Goal: Information Seeking & Learning: Learn about a topic

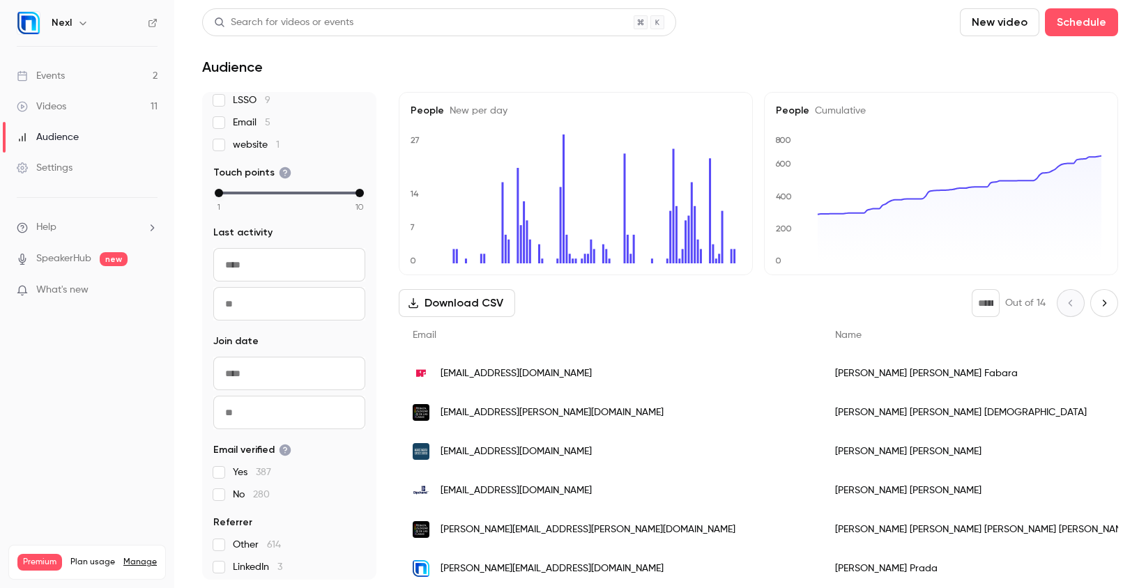
scroll to position [205, 0]
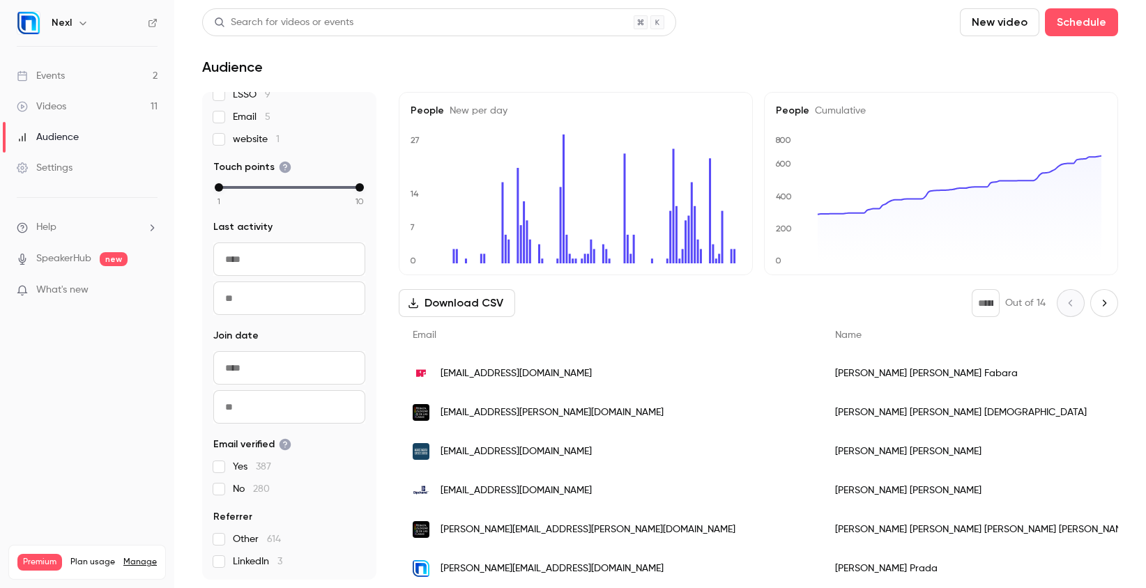
click at [267, 265] on input "From" at bounding box center [289, 259] width 152 height 33
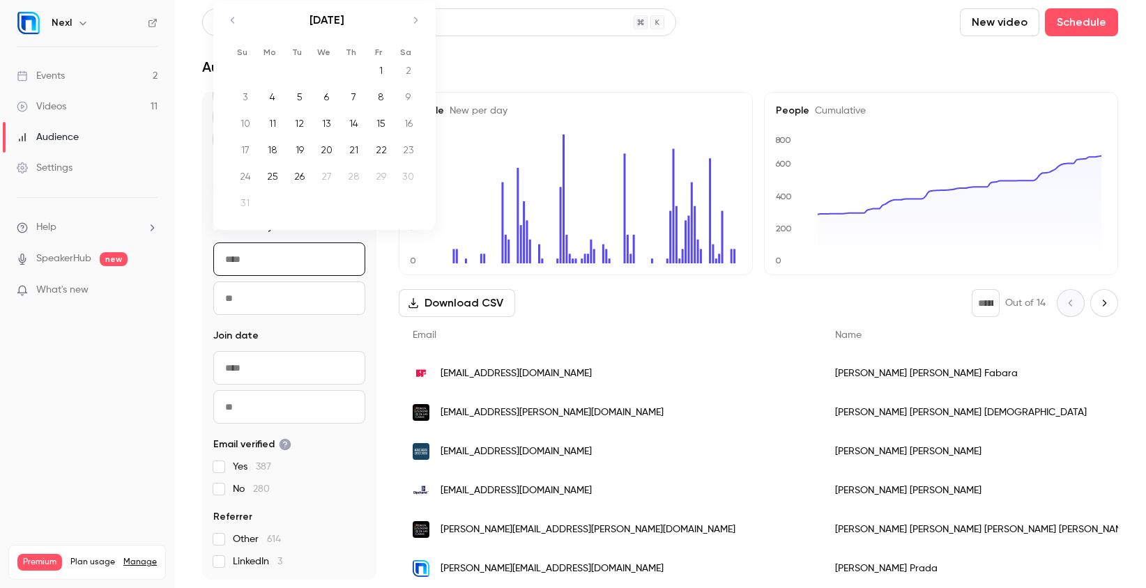
click at [276, 317] on div "667 People UTM Source nexlengage 318 linkedin 86 email 42 nexl 34 LSSO 9 Email …" at bounding box center [289, 336] width 174 height 488
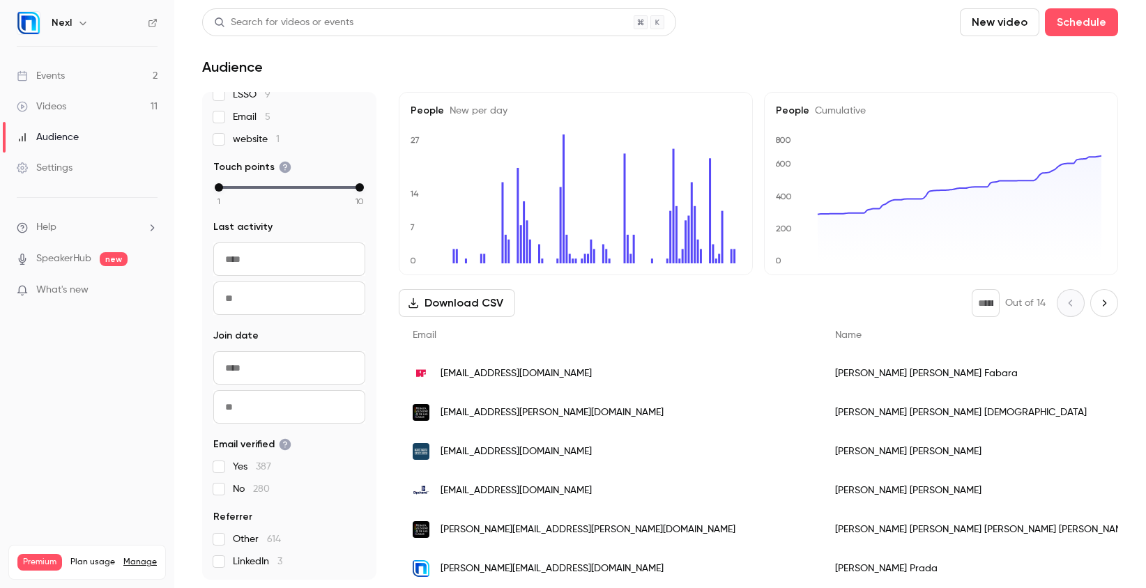
click at [273, 376] on input "From" at bounding box center [289, 367] width 152 height 33
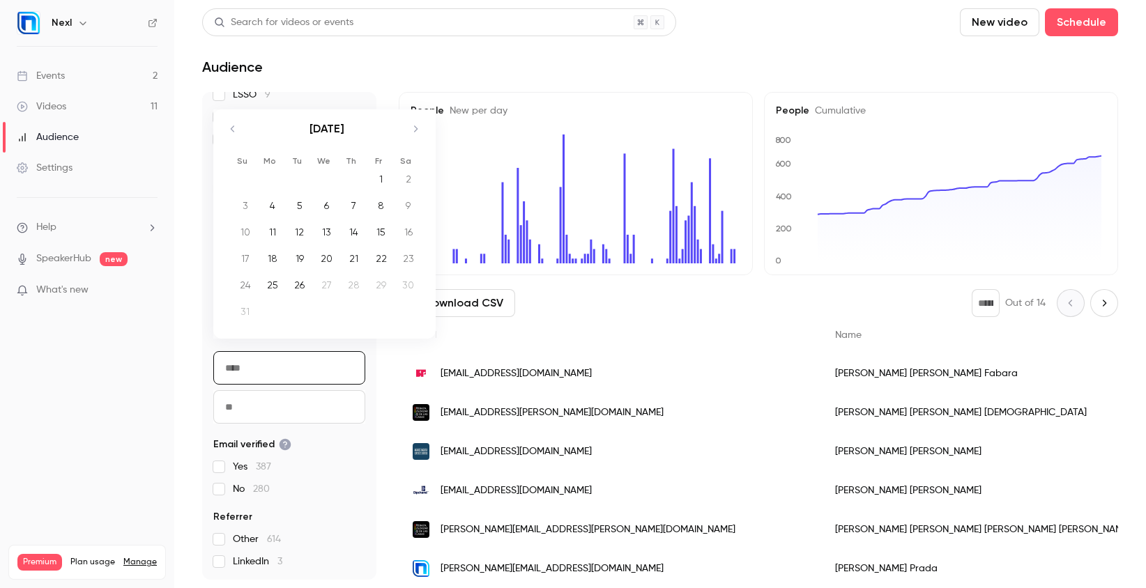
click at [141, 361] on nav "Nexl Events 2 Videos 11 Audience Settings Help SpeakerHub new What's new Premiu…" at bounding box center [87, 294] width 174 height 588
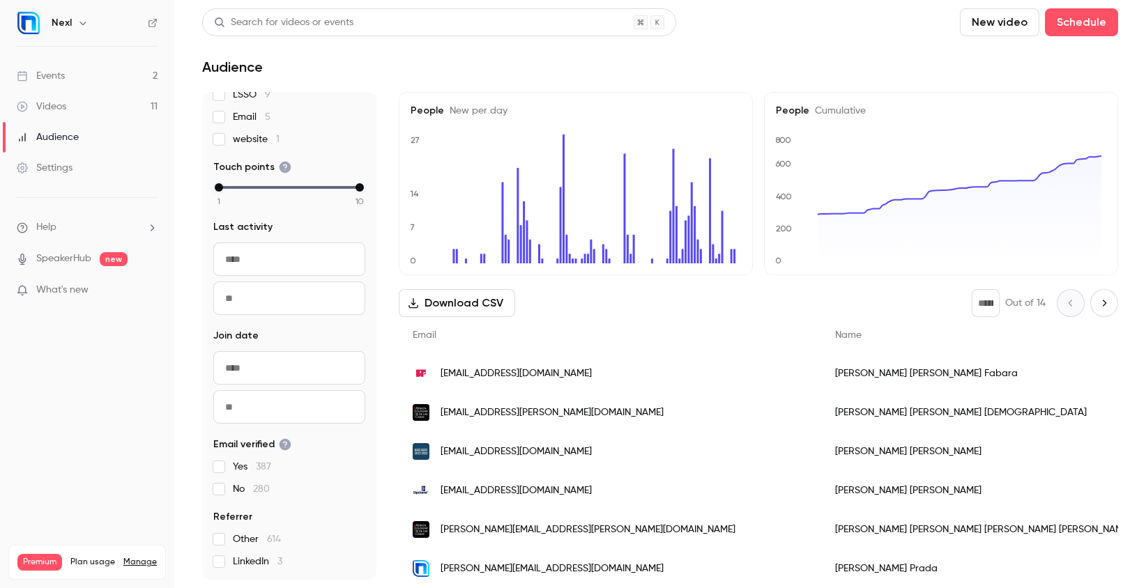
click at [261, 252] on input "From" at bounding box center [289, 259] width 152 height 33
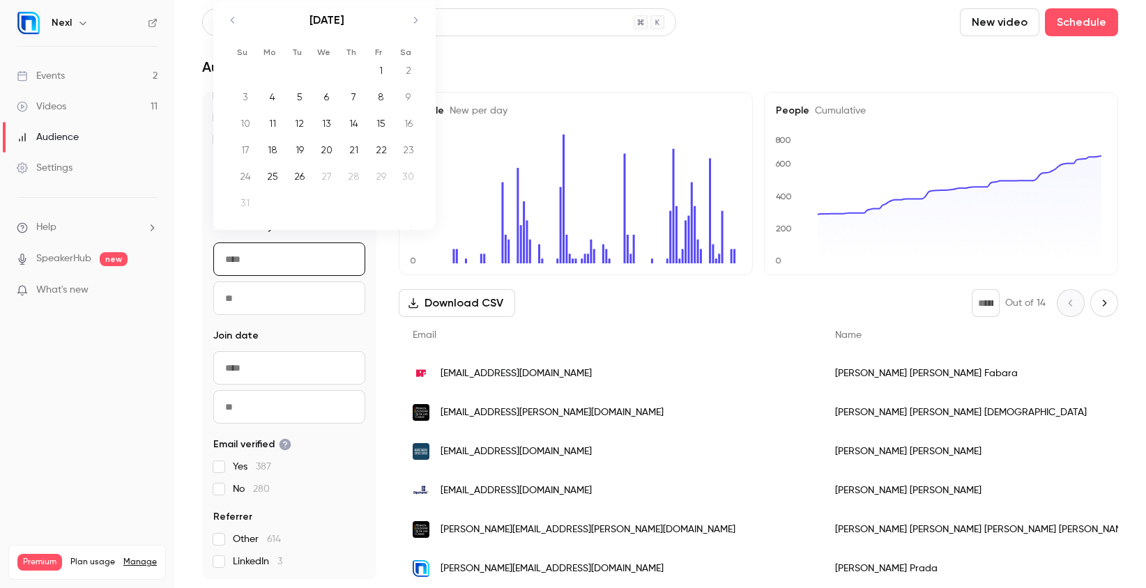
click at [232, 25] on icon "Move backward to switch to the previous month." at bounding box center [232, 20] width 17 height 17
click at [232, 25] on div "[DATE]" at bounding box center [327, 48] width 196 height 54
click at [231, 36] on icon "Move backward to switch to the previous month." at bounding box center [232, 40] width 17 height 17
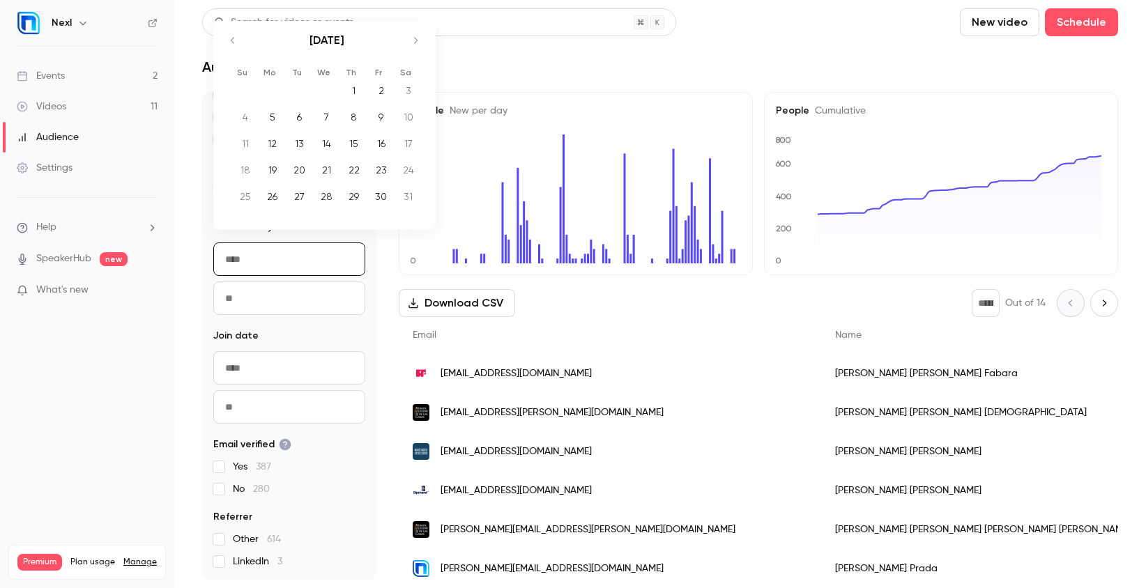
click at [231, 36] on icon "Move backward to switch to the previous month." at bounding box center [232, 40] width 17 height 17
click at [231, 36] on div "[DATE]" at bounding box center [327, 28] width 196 height 54
click at [231, 25] on icon "Move backward to switch to the previous month." at bounding box center [232, 20] width 17 height 17
click at [321, 163] on div "19" at bounding box center [327, 170] width 22 height 21
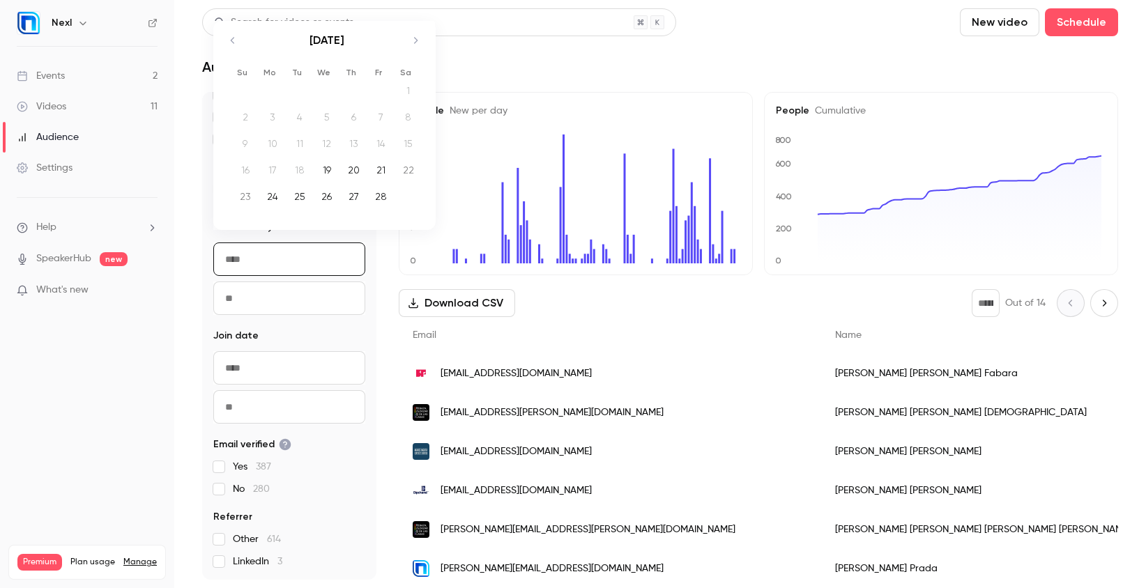
type input "**********"
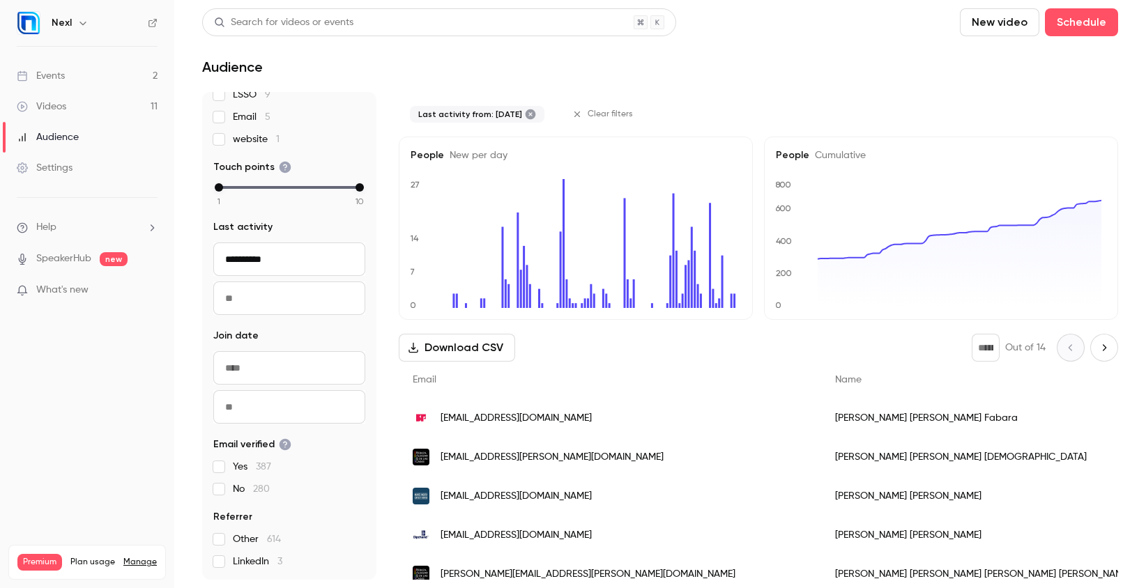
click at [306, 304] on input "To" at bounding box center [289, 298] width 152 height 33
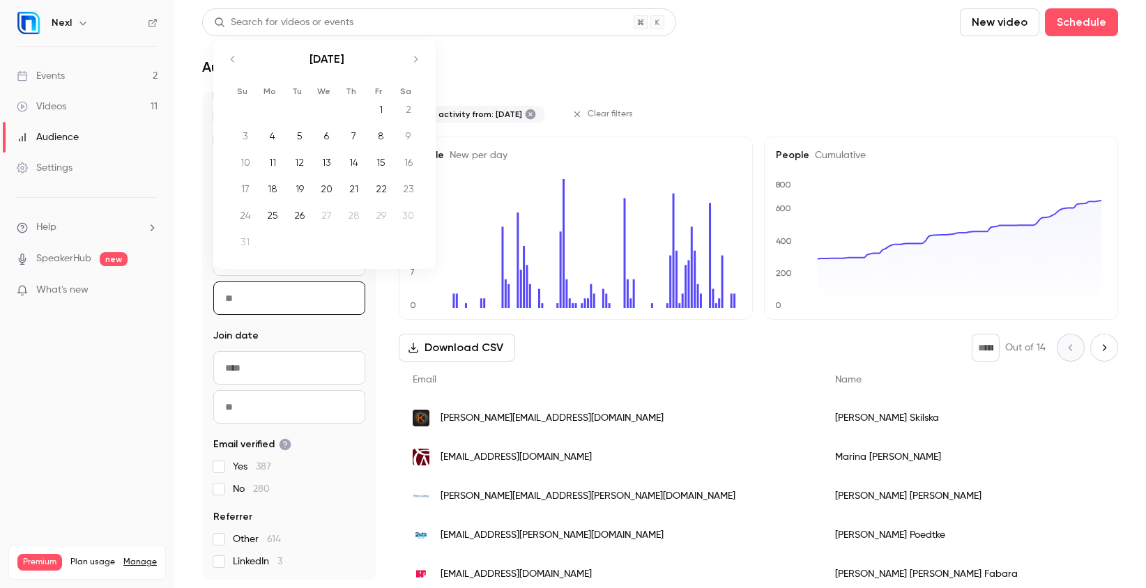
click at [303, 215] on div "26" at bounding box center [300, 215] width 22 height 21
type input "**********"
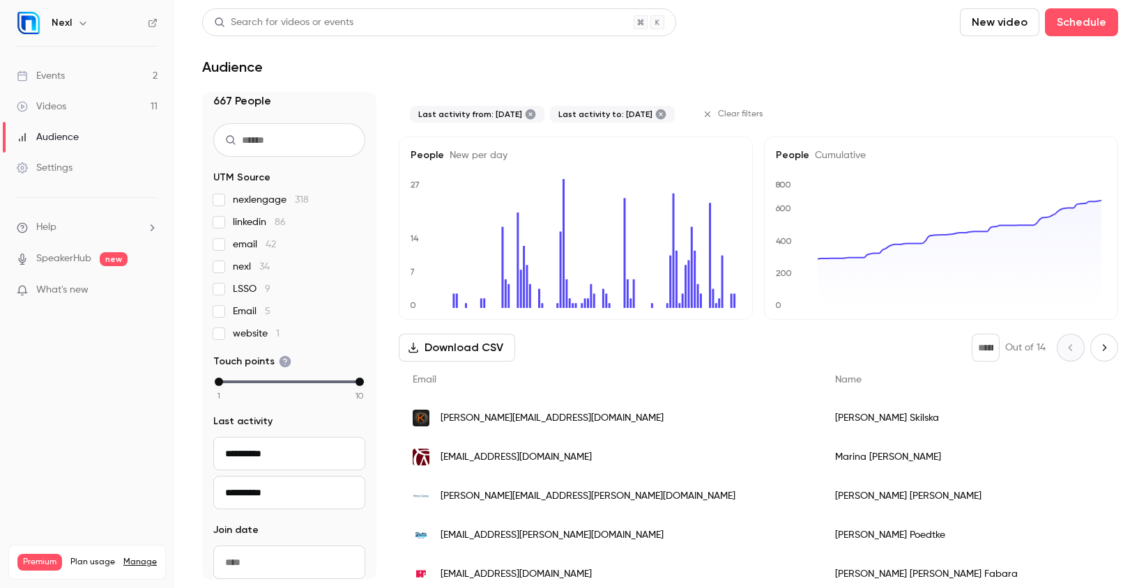
scroll to position [0, 0]
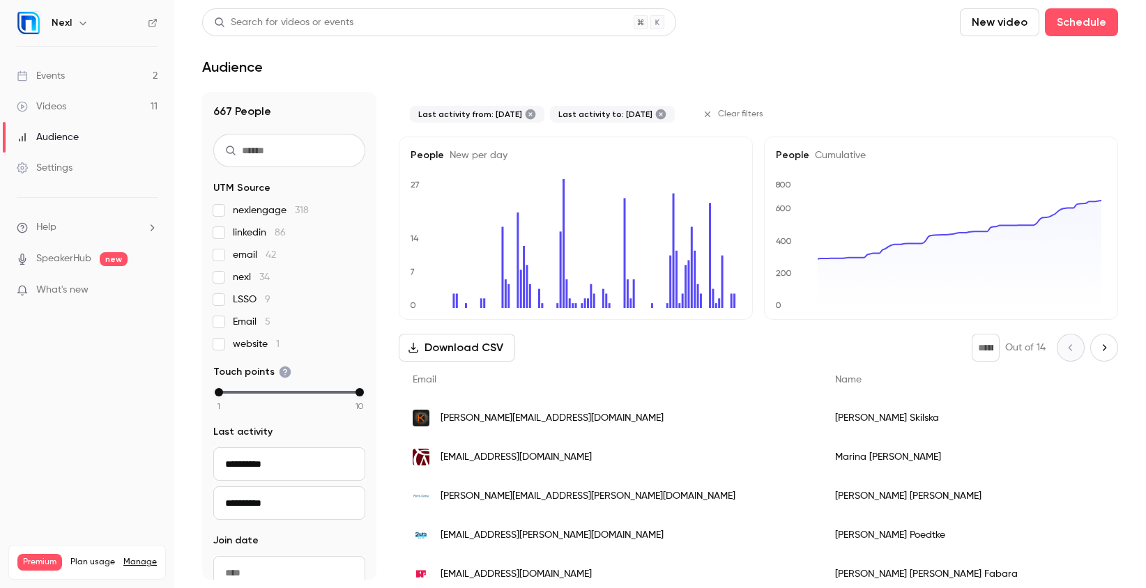
click at [776, 284] on icon "0 200 400 600 800" at bounding box center [939, 243] width 326 height 129
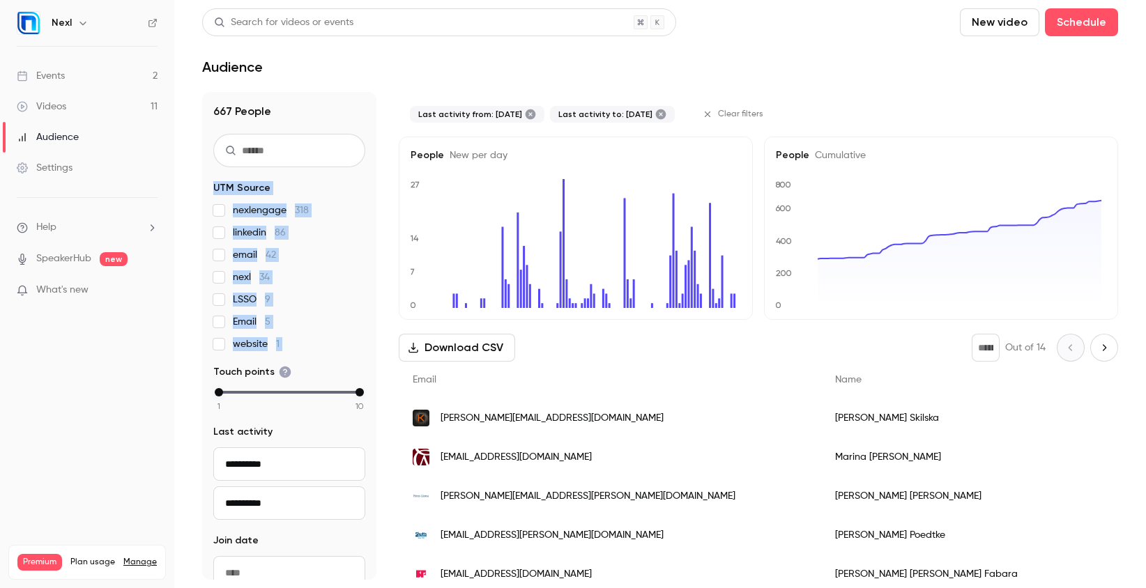
drag, startPoint x: 215, startPoint y: 185, endPoint x: 315, endPoint y: 353, distance: 195.4
click at [315, 353] on div "**********" at bounding box center [289, 336] width 174 height 488
copy fieldset "UTM Source nexlengage 318 linkedin 86 email 42 nexl 34 LSSO 9 Email 5 website 1"
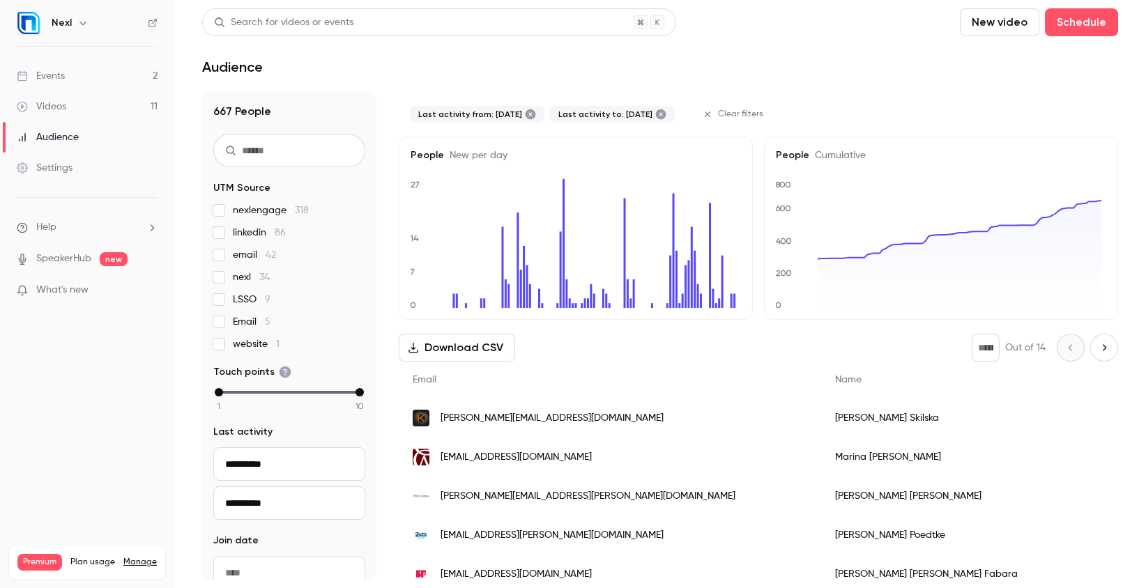
click at [132, 421] on nav "Nexl Events 2 Videos 11 Audience Settings Help SpeakerHub new What's new Premiu…" at bounding box center [87, 294] width 174 height 588
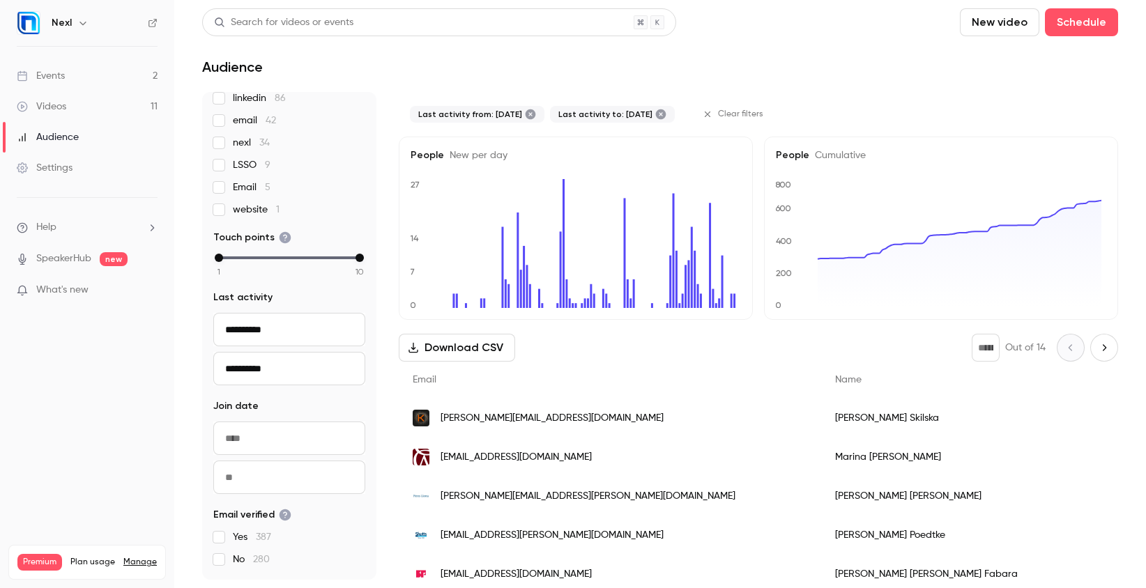
scroll to position [205, 0]
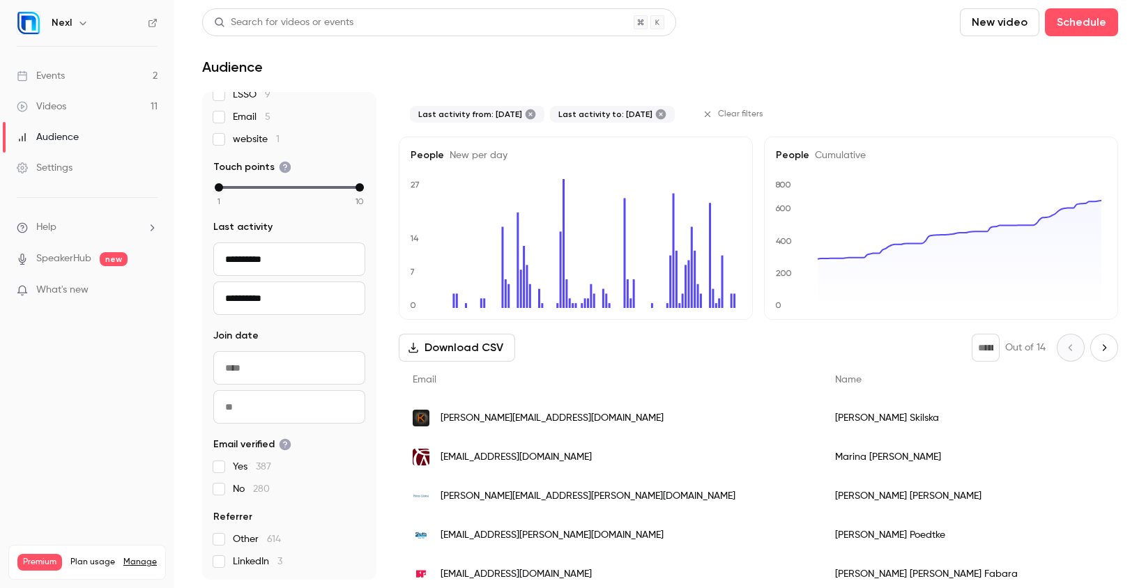
click at [270, 369] on input "From" at bounding box center [289, 367] width 152 height 33
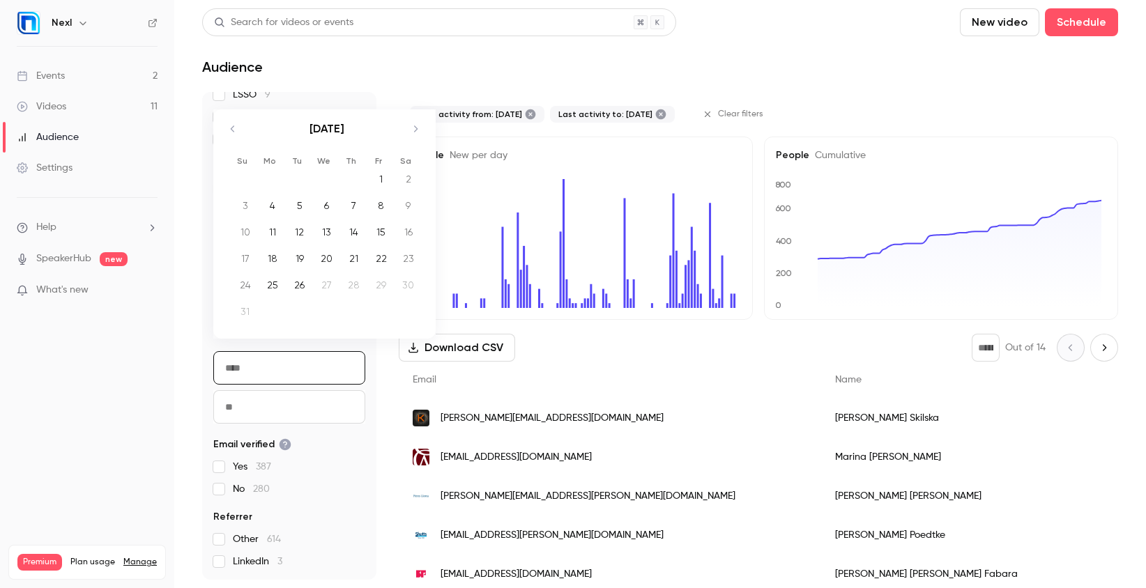
click at [161, 374] on nav "Nexl Events 2 Videos 11 Audience Settings Help SpeakerHub new What's new Premiu…" at bounding box center [87, 294] width 174 height 588
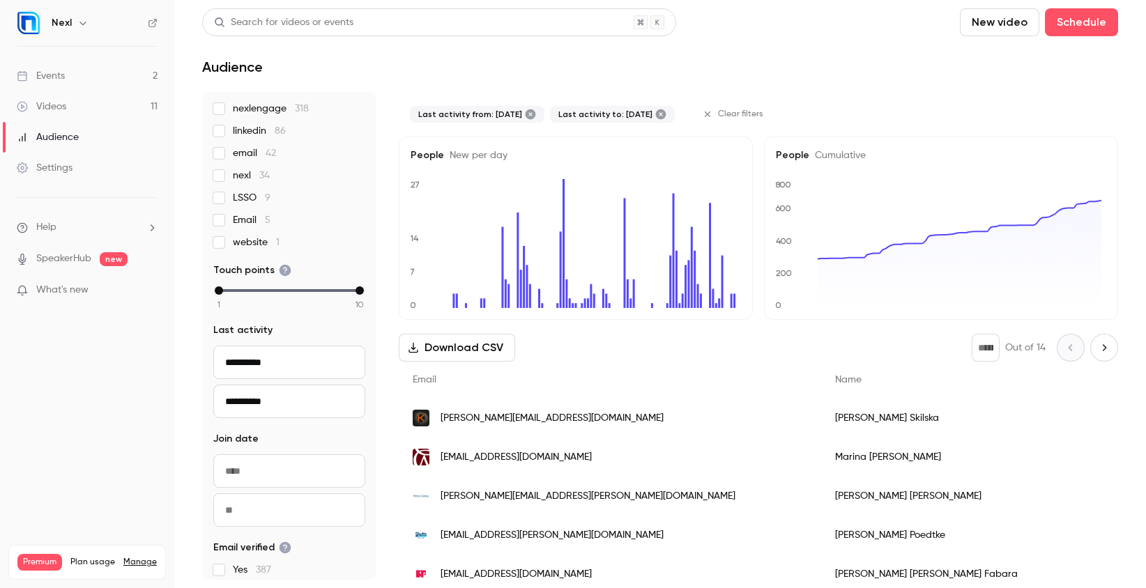
scroll to position [0, 0]
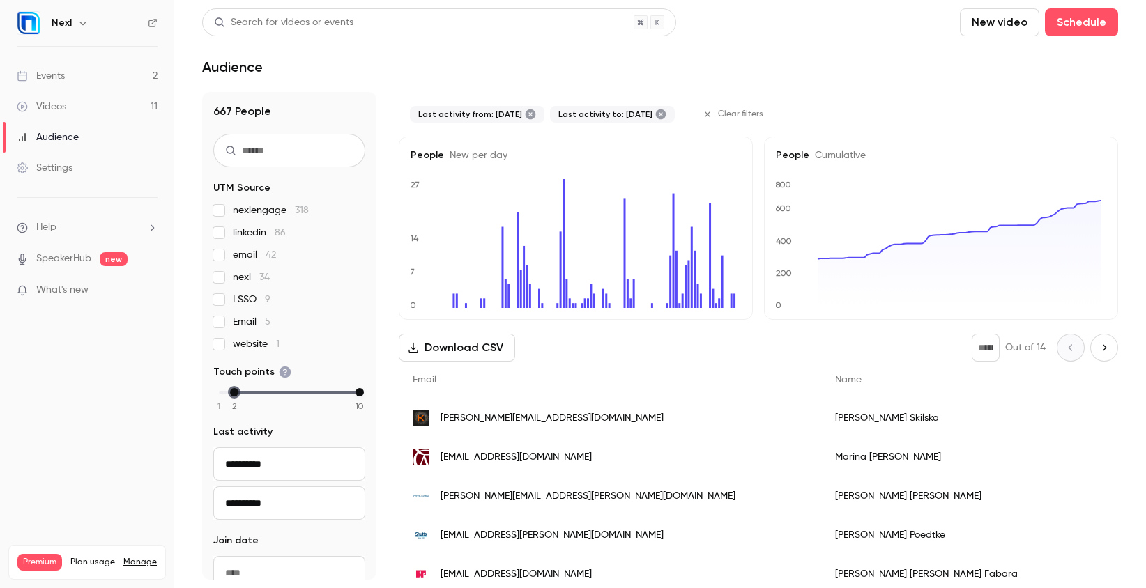
drag, startPoint x: 218, startPoint y: 394, endPoint x: 229, endPoint y: 395, distance: 11.9
click at [229, 395] on div "1 2 3 4 5 6 7 8 9 10" at bounding box center [289, 393] width 141 height 10
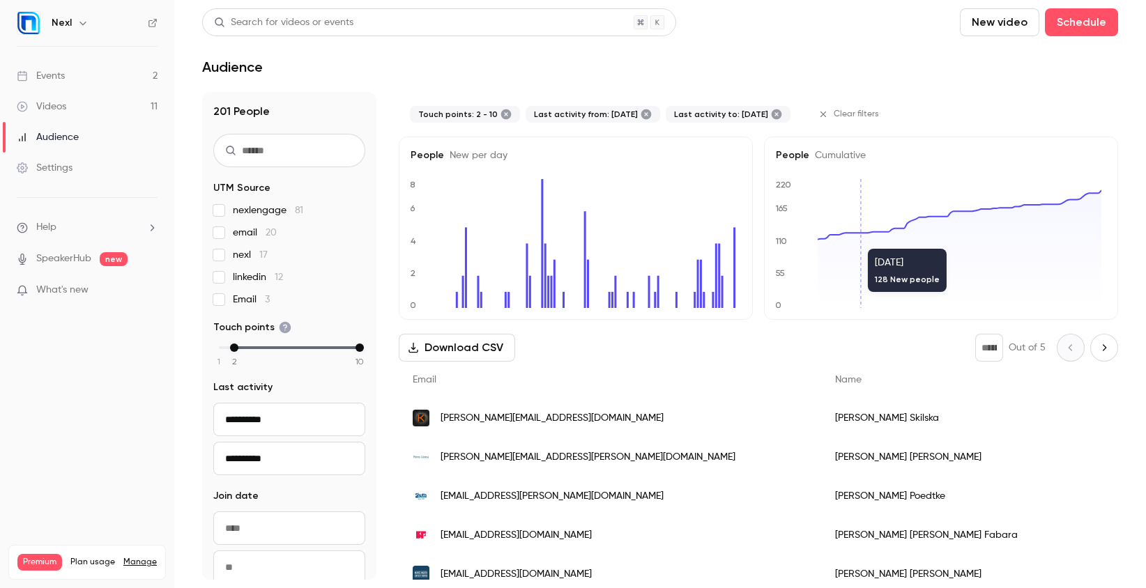
click at [855, 242] on icon at bounding box center [960, 249] width 284 height 118
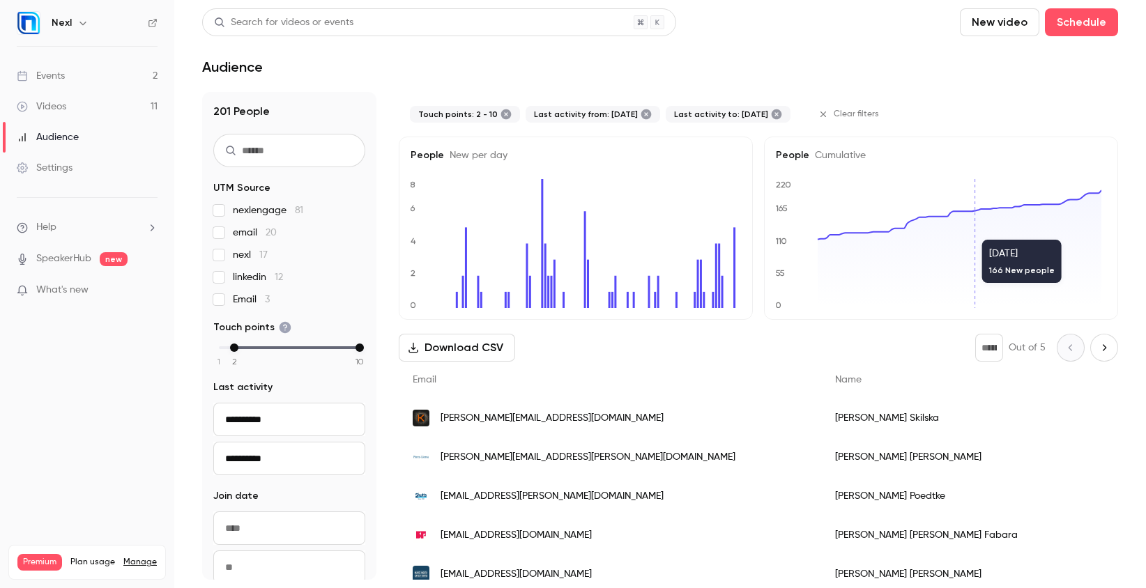
click at [970, 233] on icon at bounding box center [960, 249] width 284 height 118
drag, startPoint x: 236, startPoint y: 352, endPoint x: 247, endPoint y: 353, distance: 10.5
click at [247, 353] on div "1 2 3 4 5 6 7 8 9 10" at bounding box center [289, 355] width 152 height 24
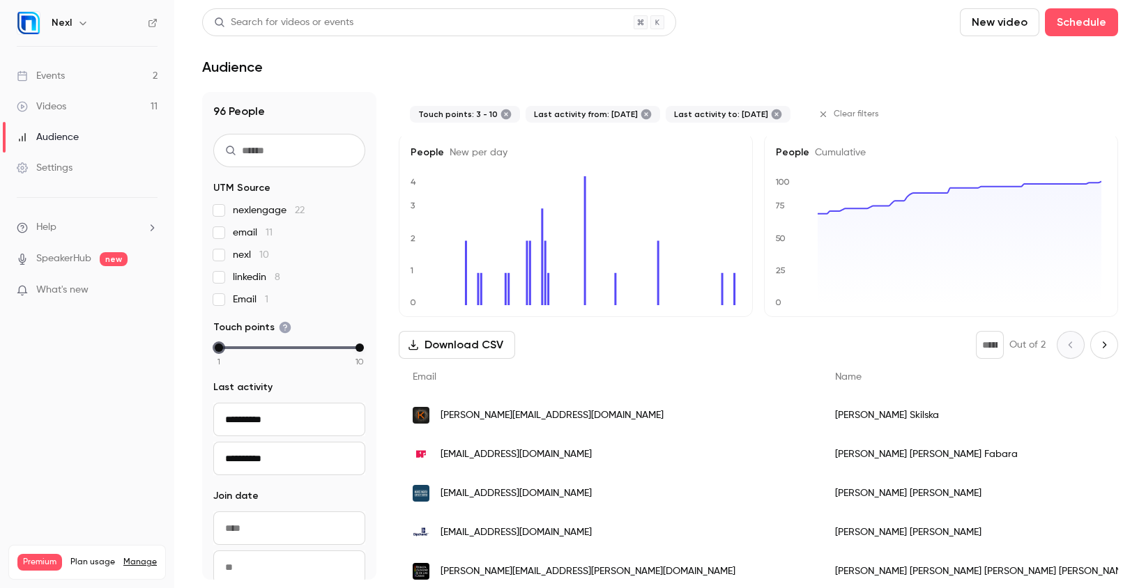
drag, startPoint x: 247, startPoint y: 348, endPoint x: 168, endPoint y: 353, distance: 78.9
click at [168, 353] on div "**********" at bounding box center [573, 294] width 1146 height 588
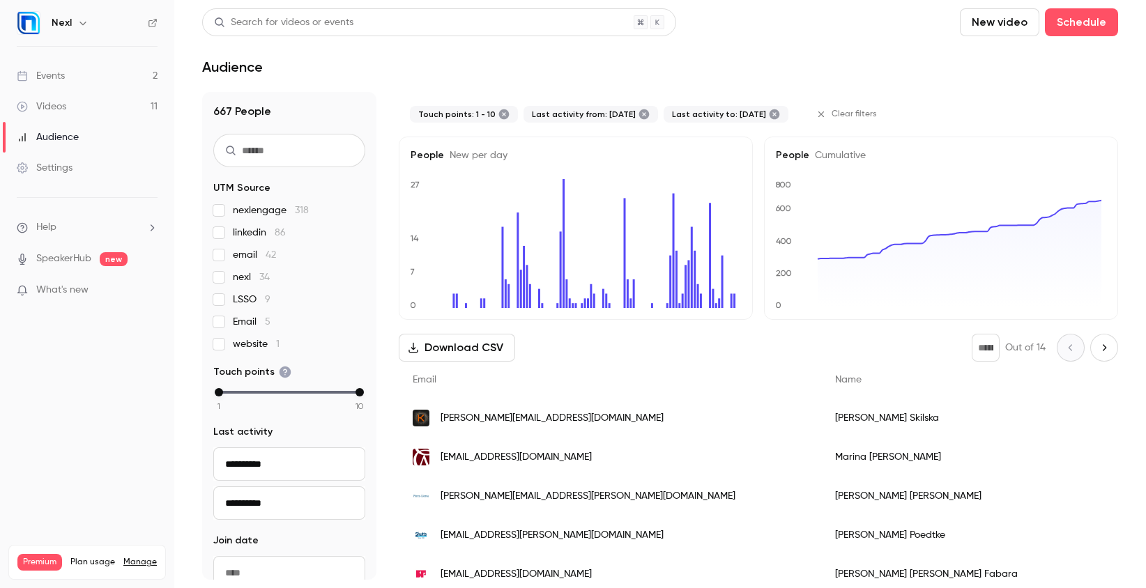
click at [800, 227] on icon "0 200 400 600 800" at bounding box center [939, 243] width 326 height 129
click at [828, 256] on icon "0 200 400 600 800" at bounding box center [939, 243] width 326 height 129
click at [818, 260] on icon at bounding box center [960, 254] width 284 height 107
click at [826, 111] on icon "button" at bounding box center [821, 114] width 10 height 10
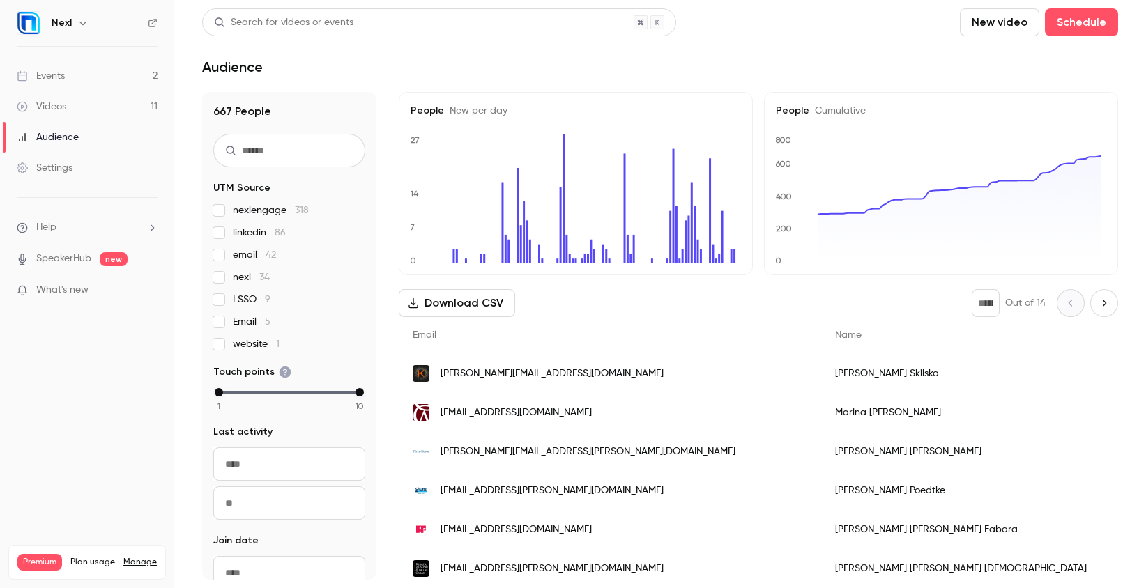
click at [59, 142] on div "Audience" at bounding box center [48, 137] width 62 height 14
click at [818, 215] on icon at bounding box center [960, 209] width 284 height 107
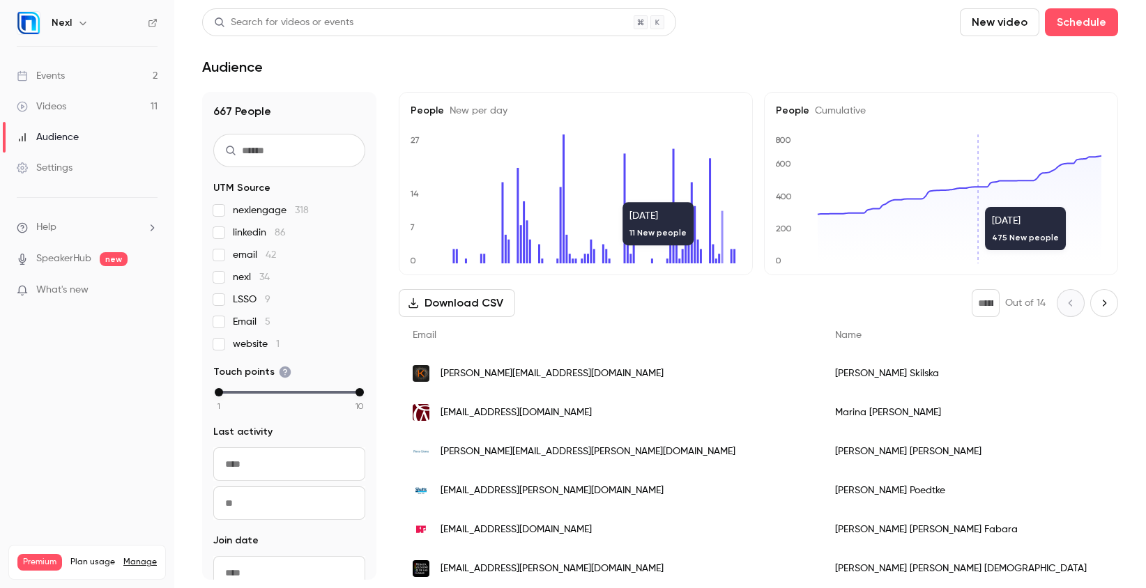
click at [982, 176] on icon "0 200 400 600 800" at bounding box center [939, 199] width 326 height 129
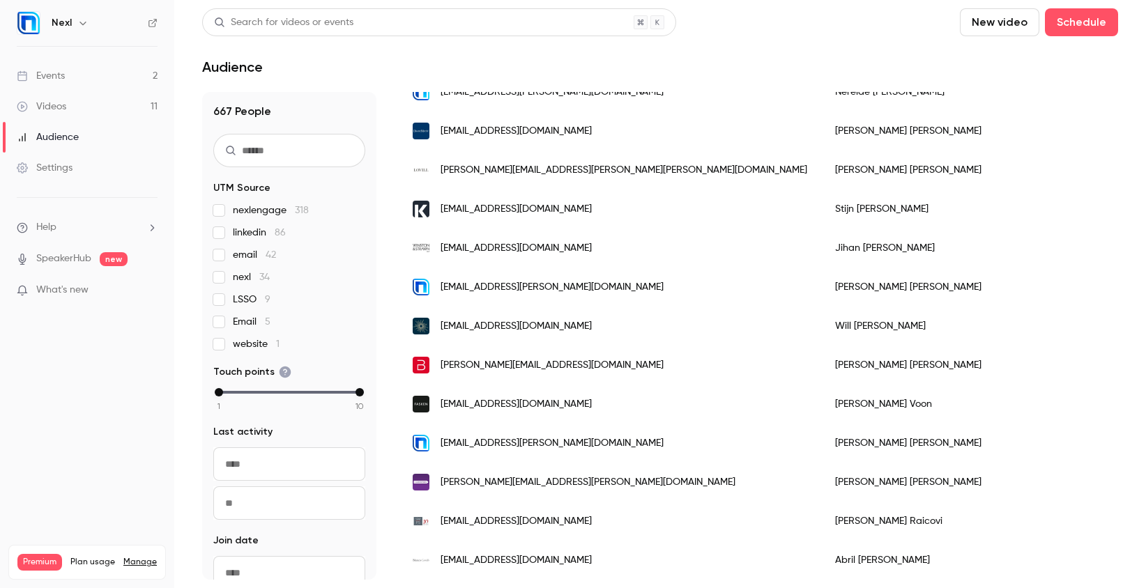
click at [303, 158] on input "text" at bounding box center [289, 150] width 152 height 33
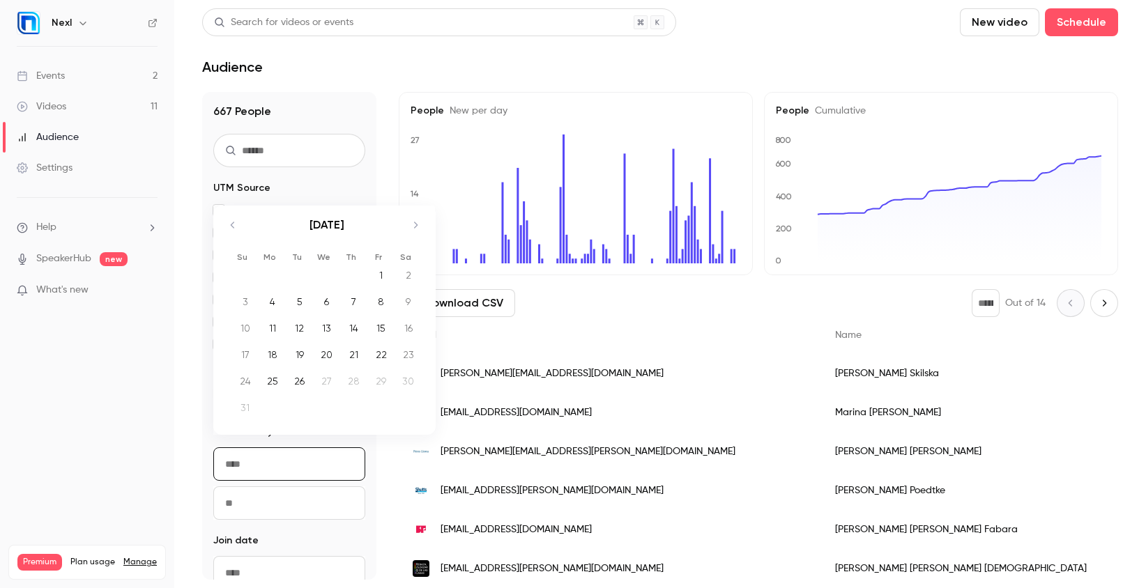
click at [237, 469] on input "From" at bounding box center [289, 464] width 152 height 33
click at [238, 228] on icon "Move backward to switch to the previous month." at bounding box center [232, 225] width 17 height 17
click at [238, 228] on div "[DATE] 1 2 3 4 5 6 7 8 9 10 11 12 13 14 15 16 17 18 19 20 21 22 23 24 25 26 27 …" at bounding box center [324, 327] width 222 height 203
click at [235, 242] on icon "Move backward to switch to the previous month." at bounding box center [232, 245] width 17 height 17
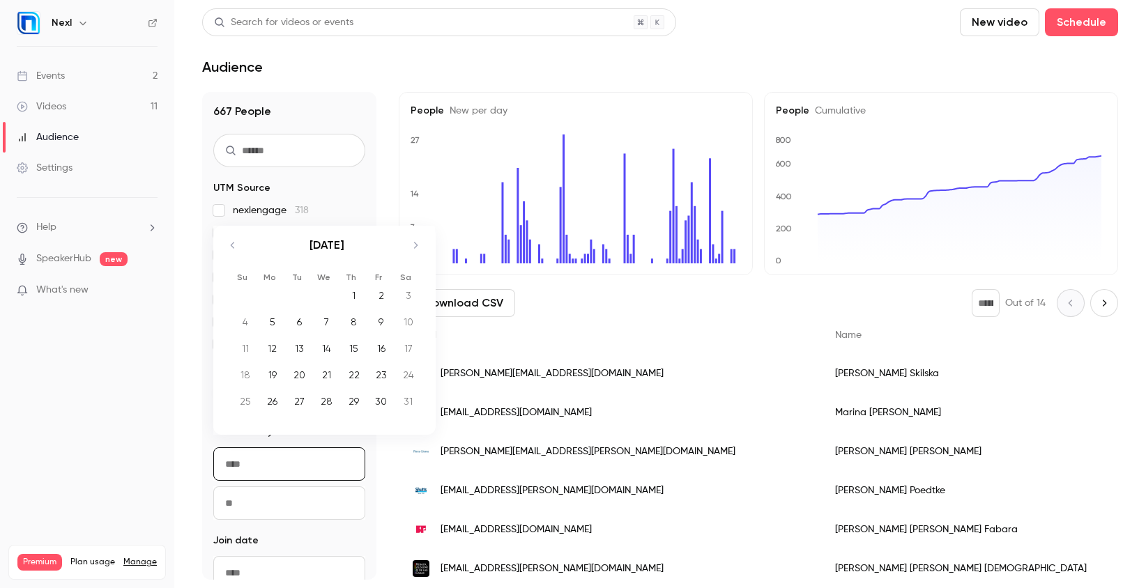
click at [234, 245] on icon "Move backward to switch to the previous month." at bounding box center [232, 245] width 17 height 17
click at [236, 244] on icon "Move backward to switch to the previous month." at bounding box center [232, 245] width 17 height 17
click at [234, 225] on icon "Move backward to switch to the previous month." at bounding box center [232, 225] width 17 height 17
drag, startPoint x: 317, startPoint y: 370, endPoint x: 333, endPoint y: 365, distance: 17.4
click at [317, 370] on div "19" at bounding box center [327, 375] width 22 height 21
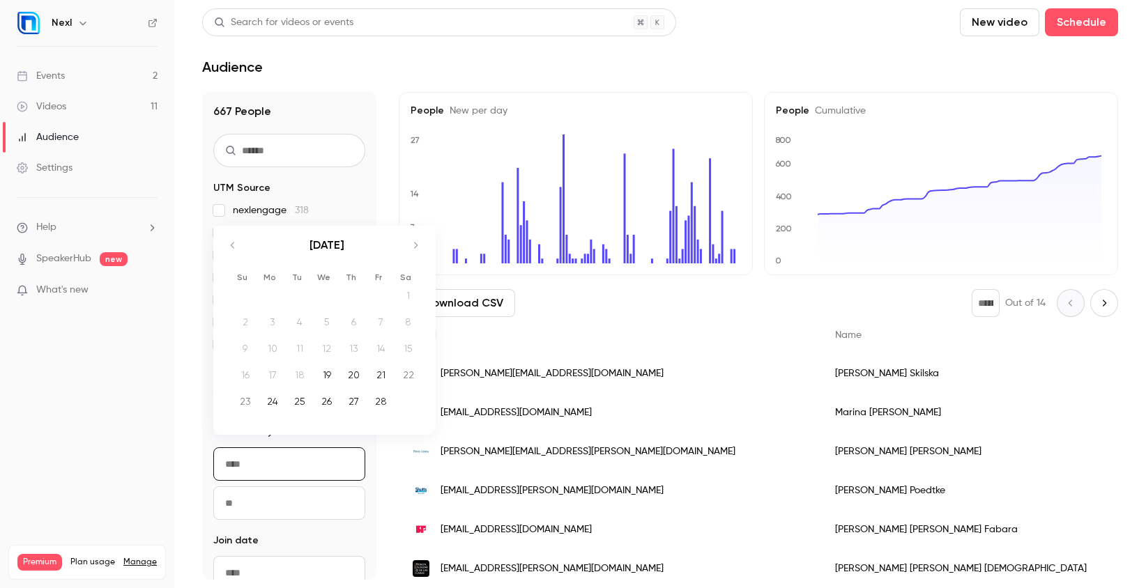
type input "**********"
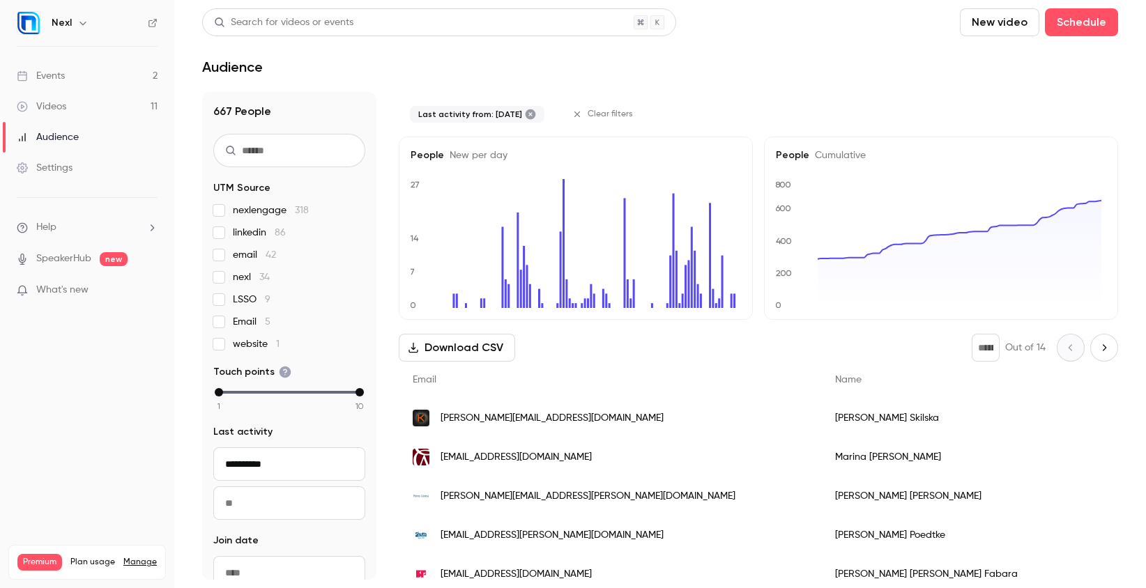
click at [279, 515] on input "To" at bounding box center [289, 503] width 152 height 33
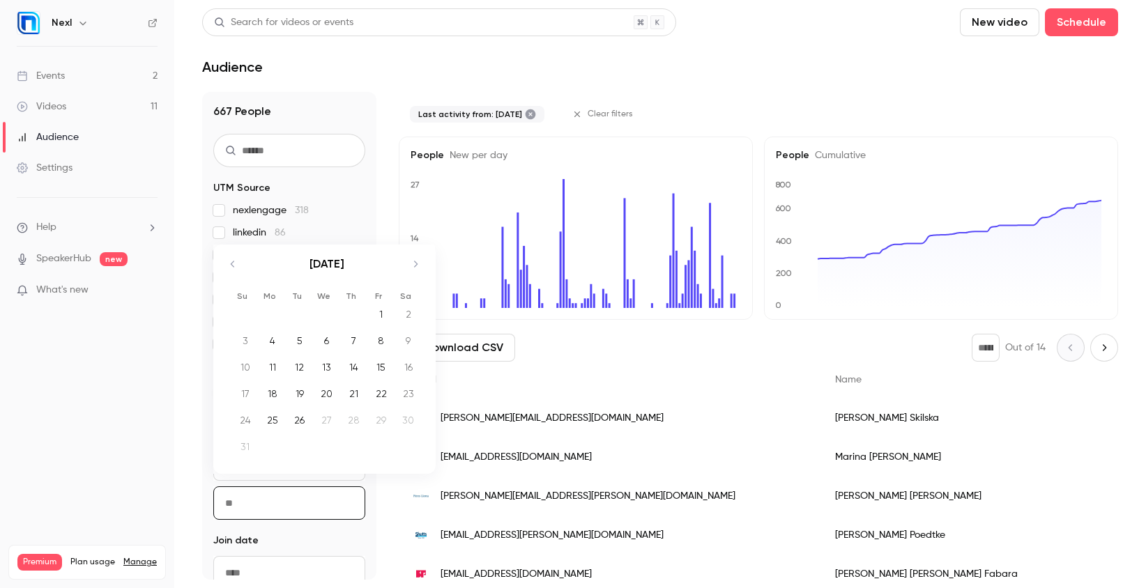
click at [302, 415] on div "26" at bounding box center [300, 420] width 22 height 21
type input "**********"
